Goal: Navigation & Orientation: Find specific page/section

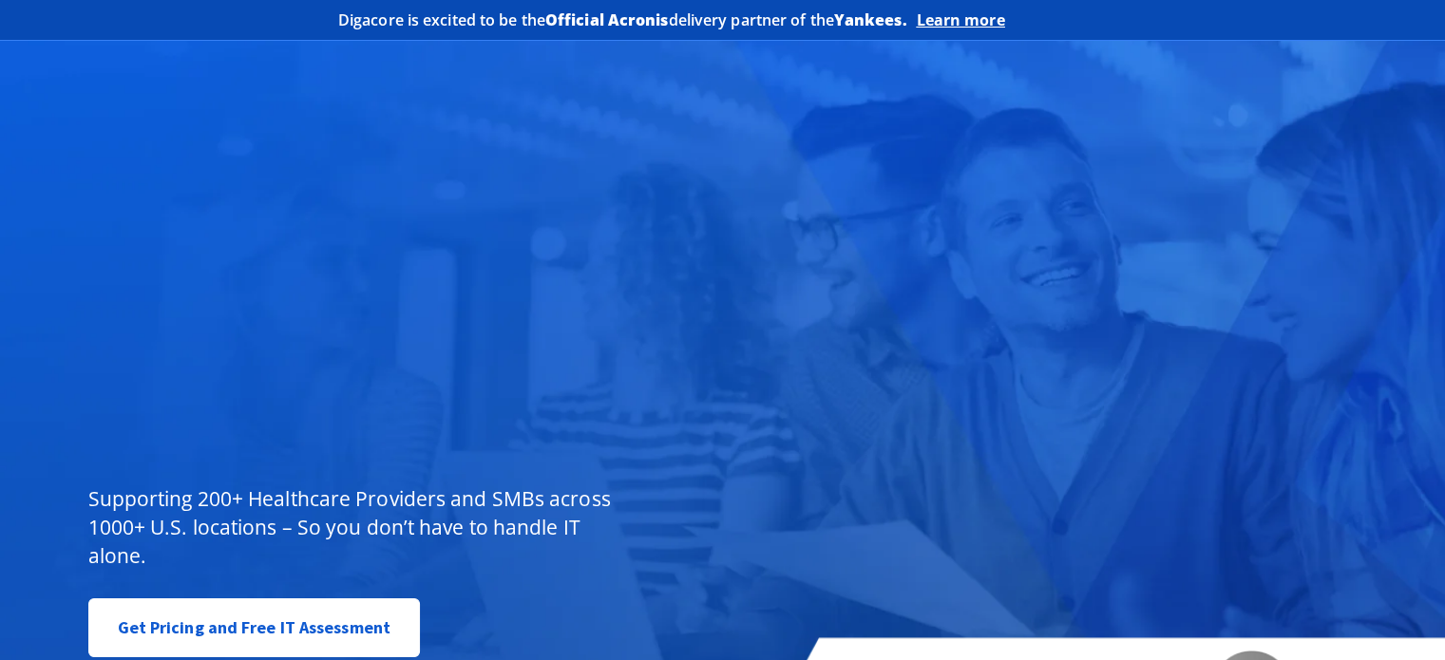
click at [612, 114] on div "Managed IT , done better. You don’t have to do IT alone. Supporting 200+ Health…" at bounding box center [722, 388] width 1445 height 712
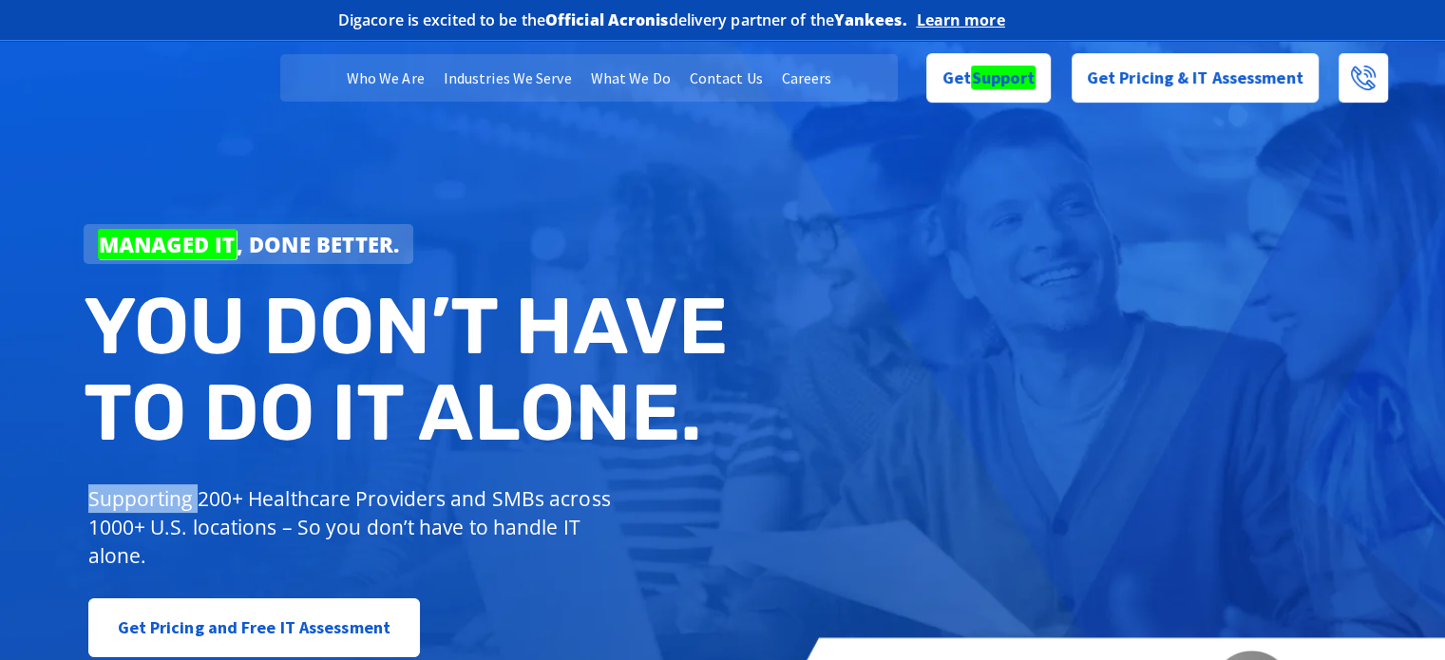
click at [830, 68] on link "Careers" at bounding box center [807, 78] width 69 height 48
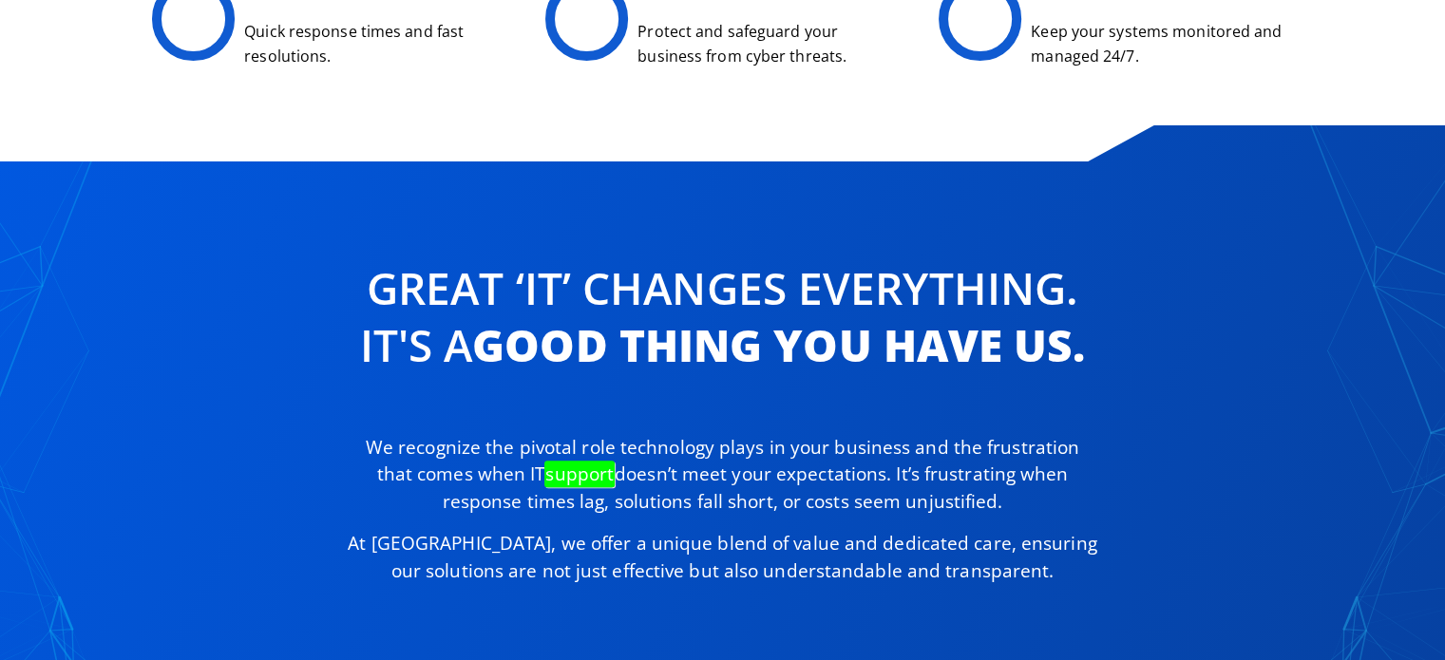
scroll to position [855, 0]
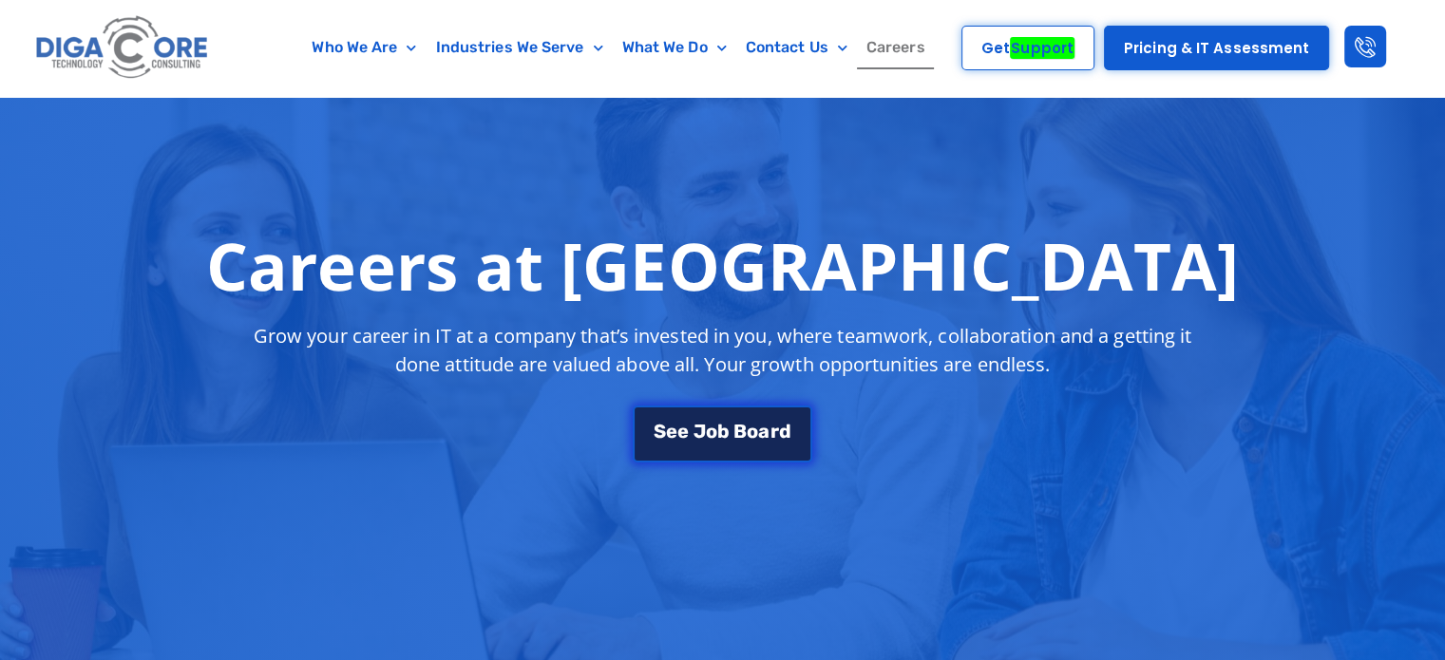
click at [739, 431] on span "B" at bounding box center [740, 429] width 13 height 19
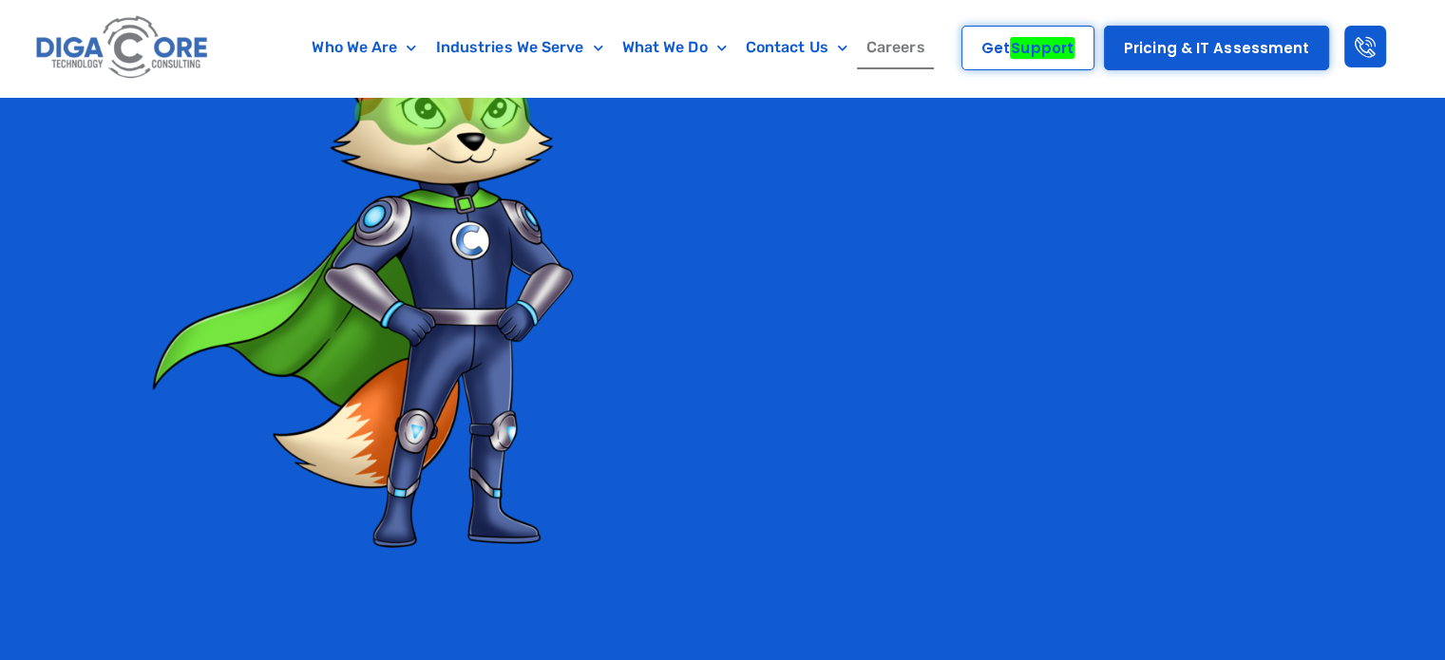
scroll to position [3515, 0]
